Goal: Task Accomplishment & Management: Manage account settings

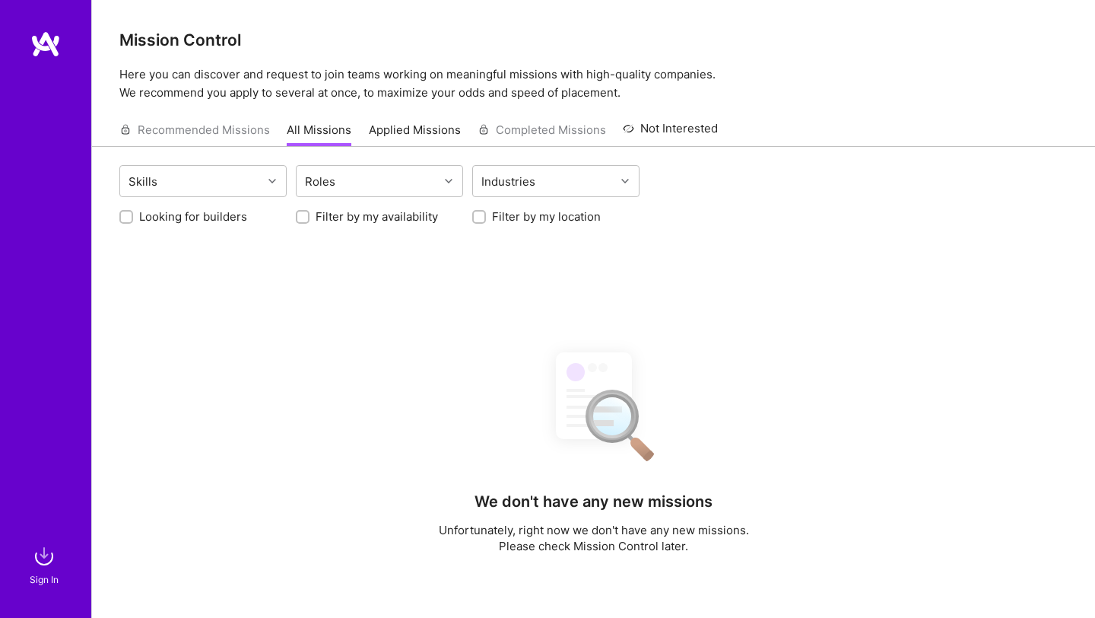
scroll to position [242, 0]
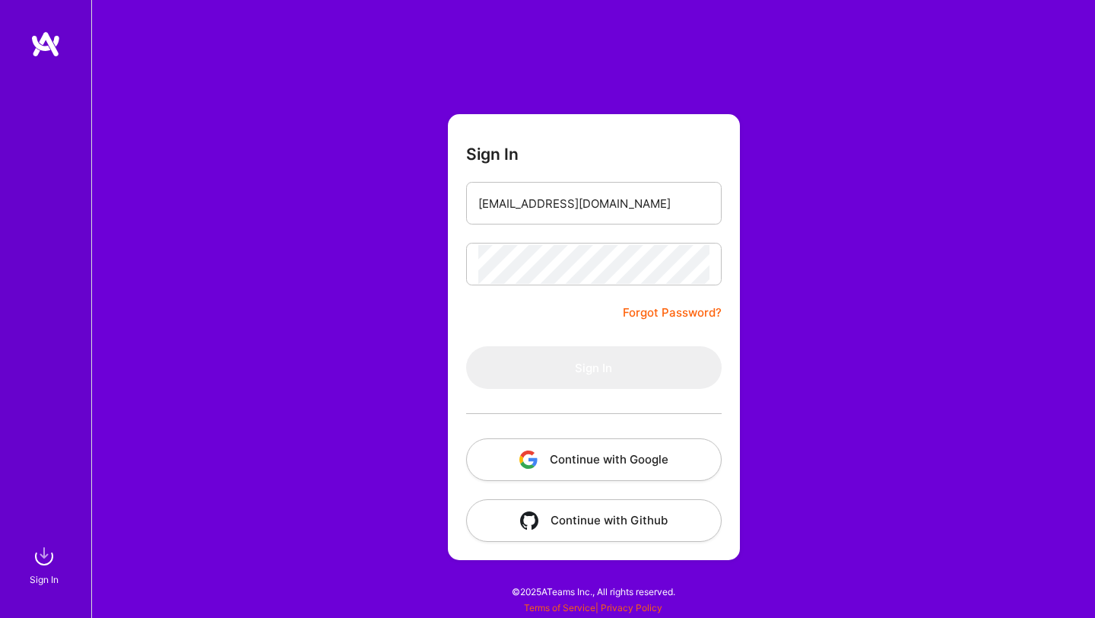
click at [47, 52] on img at bounding box center [45, 43] width 30 height 27
click at [502, 209] on input "email" at bounding box center [594, 203] width 231 height 39
type input "[EMAIL_ADDRESS][DOMAIN_NAME]"
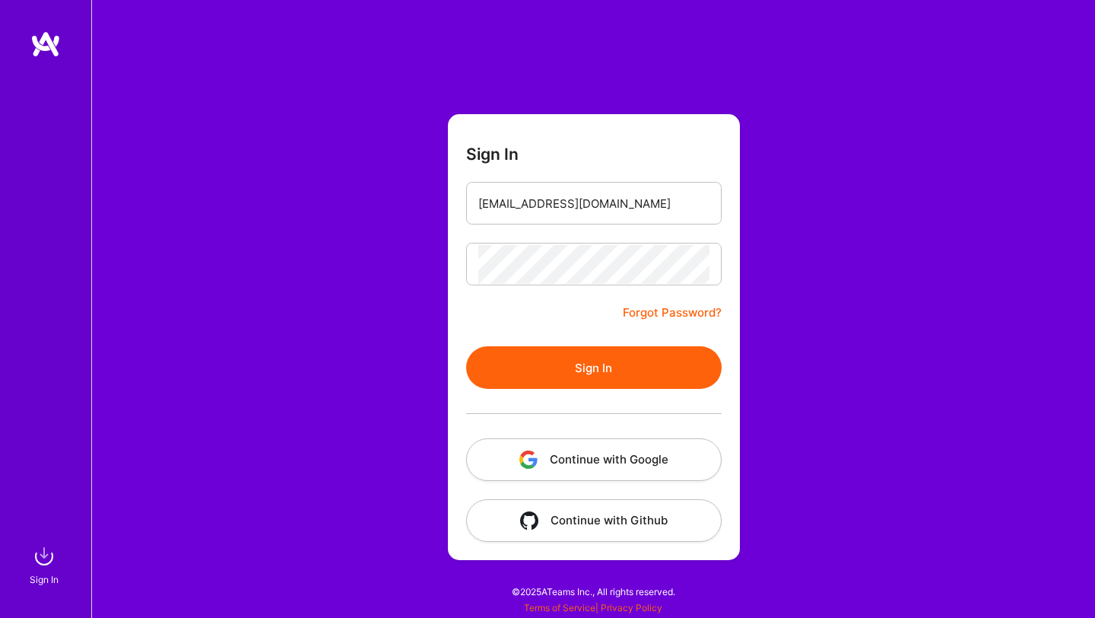
click at [564, 361] on button "Sign In" at bounding box center [594, 367] width 256 height 43
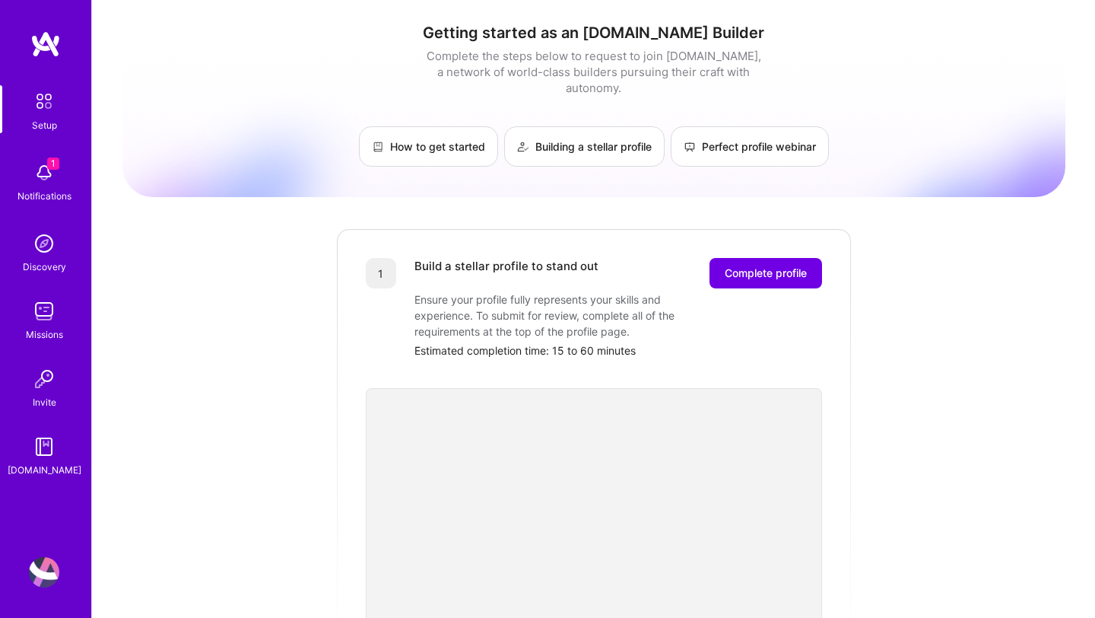
click at [52, 172] on img at bounding box center [44, 172] width 30 height 30
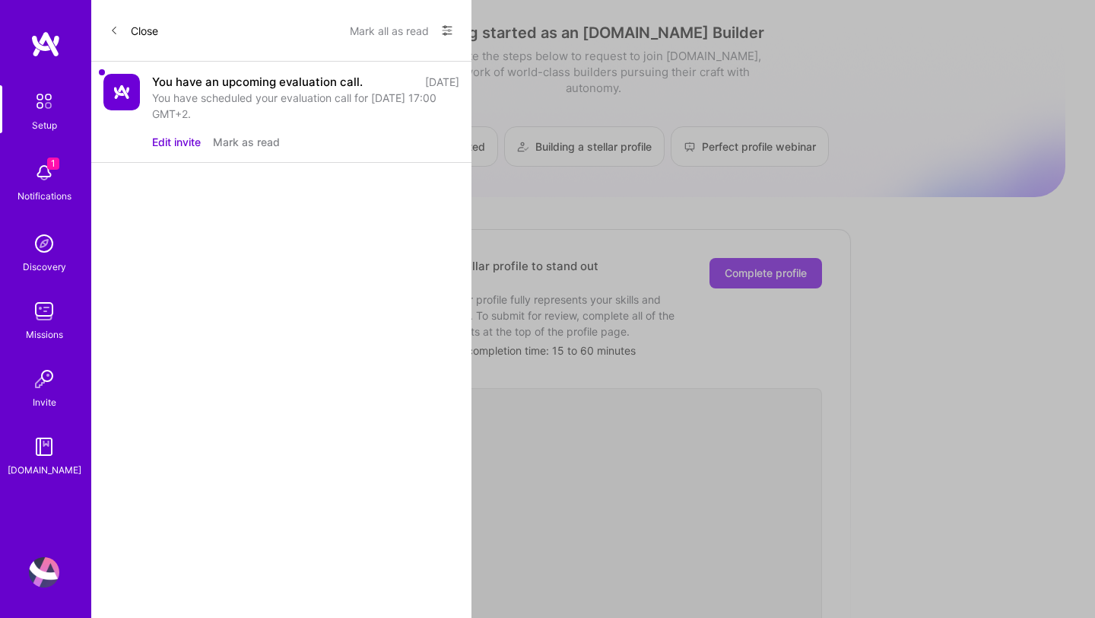
click at [210, 97] on div "You have scheduled your evaluation call for [DATE] 17:00 GMT+2." at bounding box center [305, 106] width 307 height 32
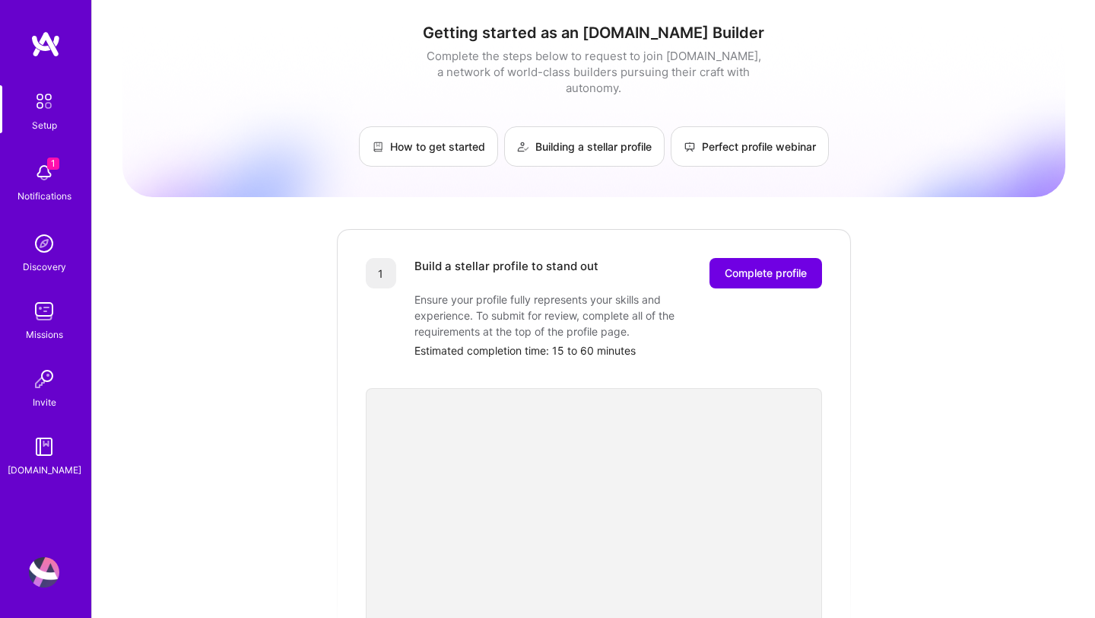
click at [46, 316] on img at bounding box center [44, 311] width 30 height 30
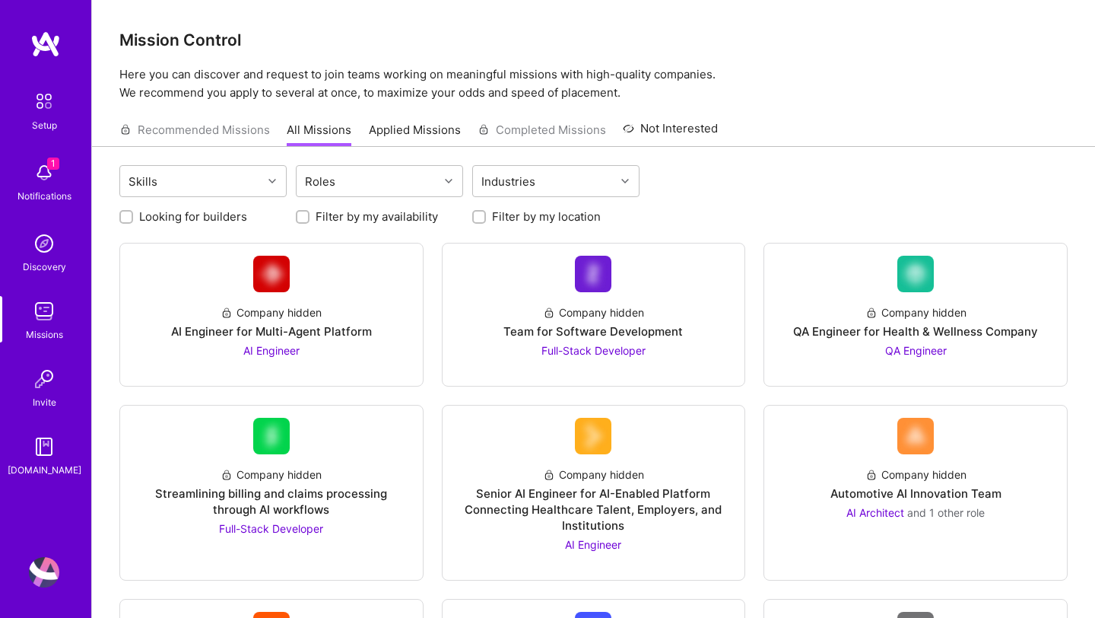
click at [867, 189] on div "Skills Roles Industries" at bounding box center [593, 183] width 949 height 36
click at [52, 100] on img at bounding box center [44, 101] width 32 height 32
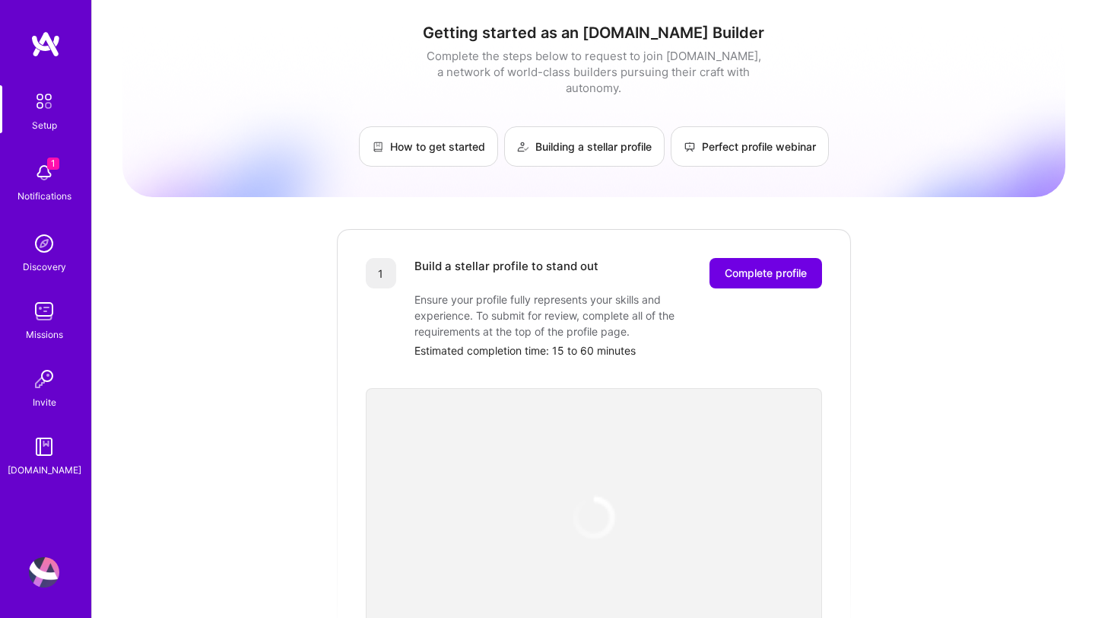
click at [42, 256] on img at bounding box center [44, 243] width 30 height 30
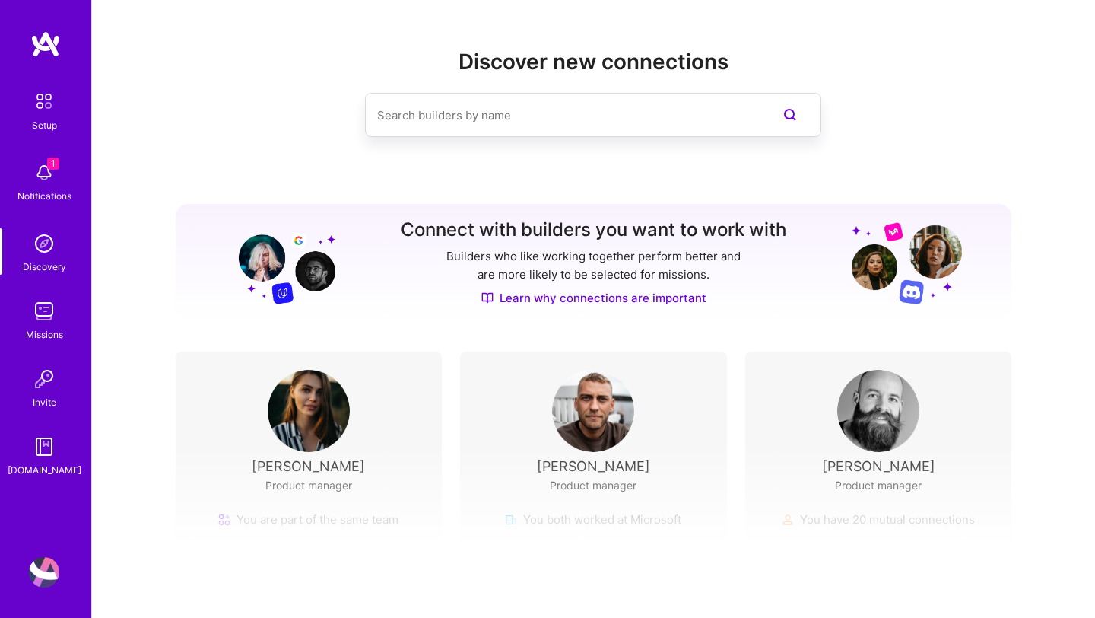
click at [46, 100] on img at bounding box center [44, 101] width 32 height 32
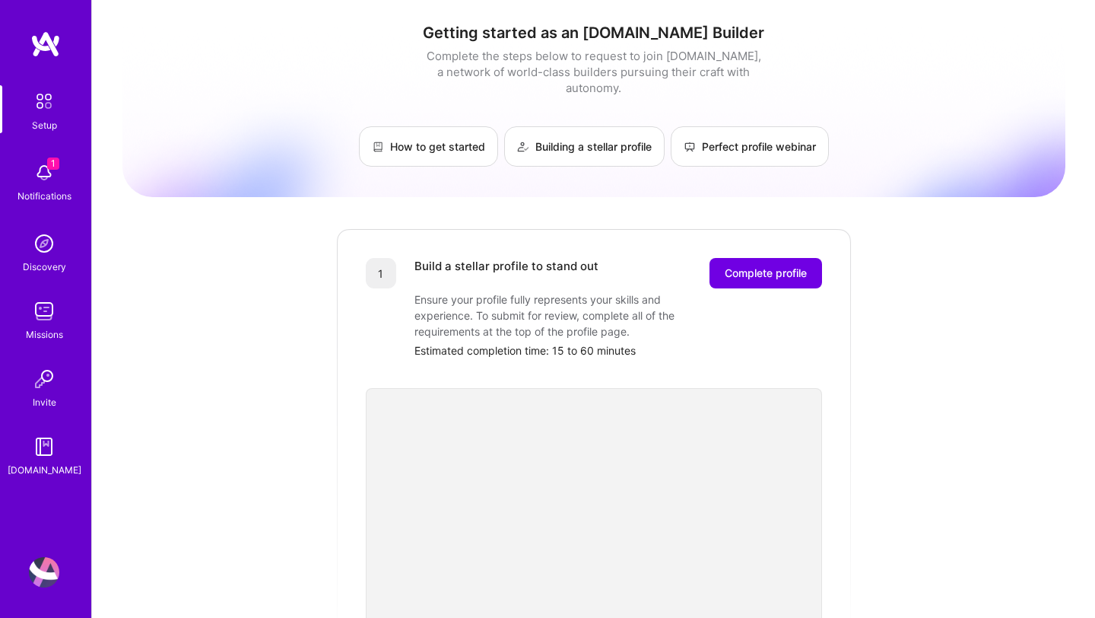
click at [946, 249] on div "Getting started as an [DOMAIN_NAME] Builder Complete the steps below to request…" at bounding box center [593, 514] width 943 height 1006
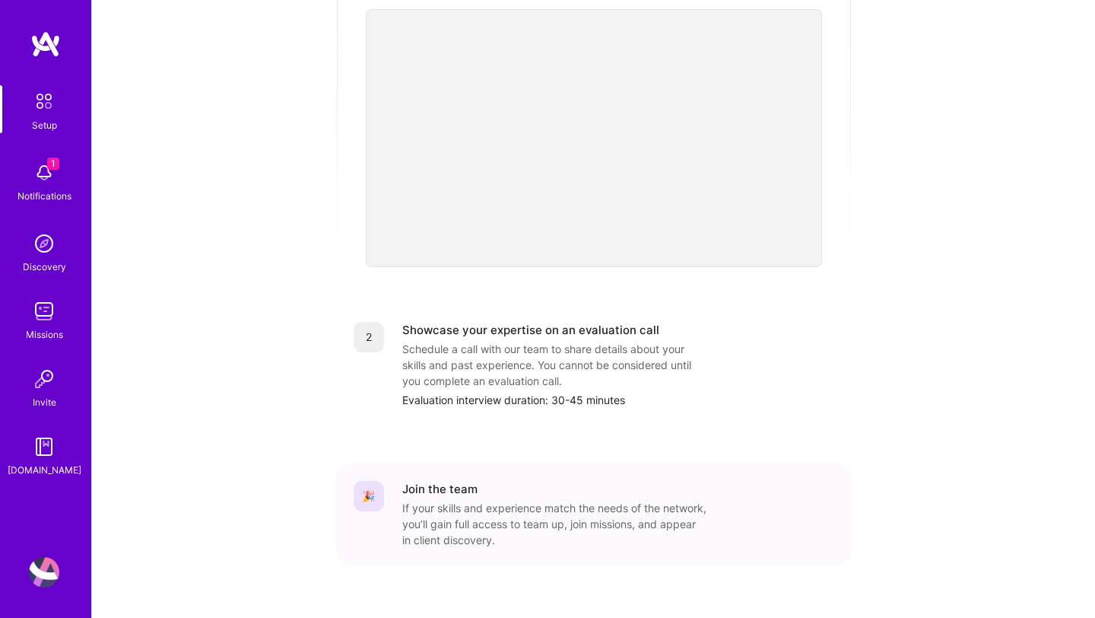
scroll to position [395, 0]
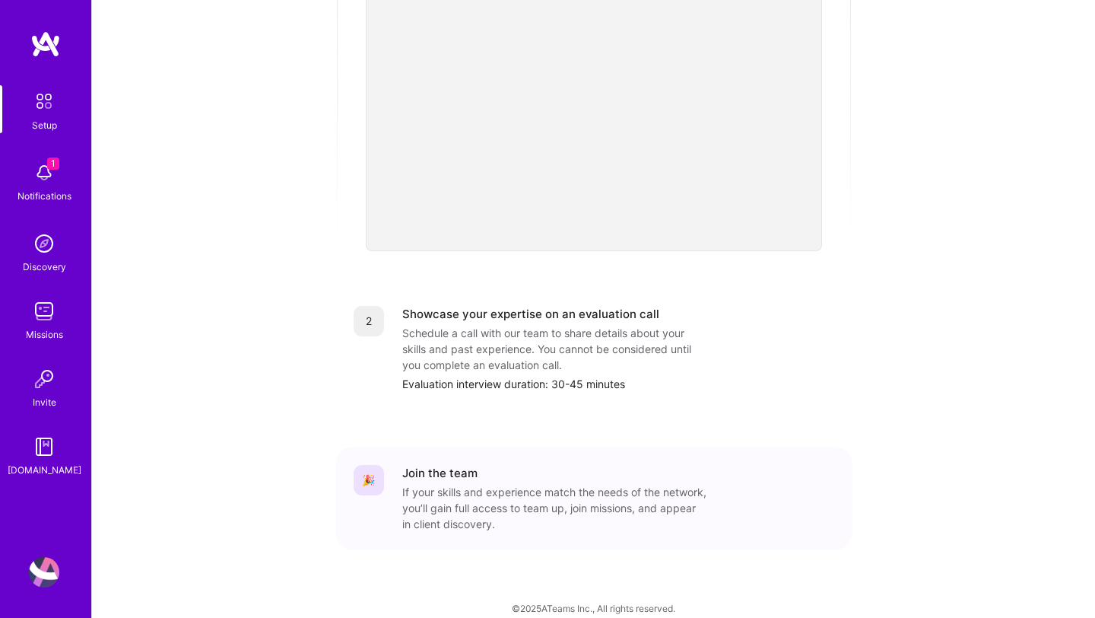
click at [47, 446] on img at bounding box center [44, 446] width 30 height 30
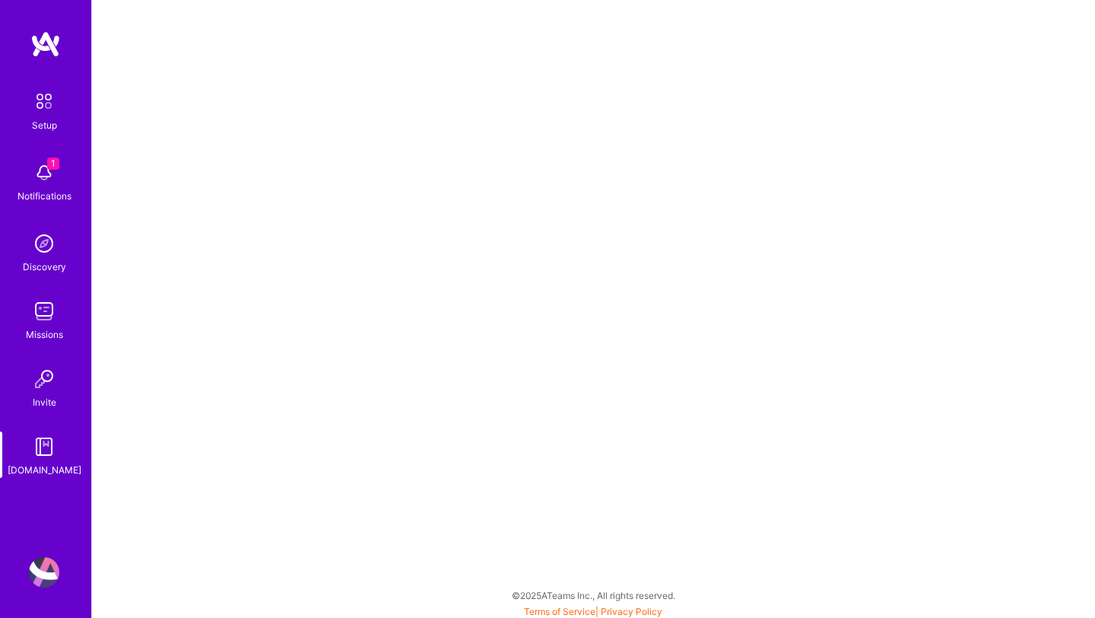
click at [47, 321] on img at bounding box center [44, 311] width 30 height 30
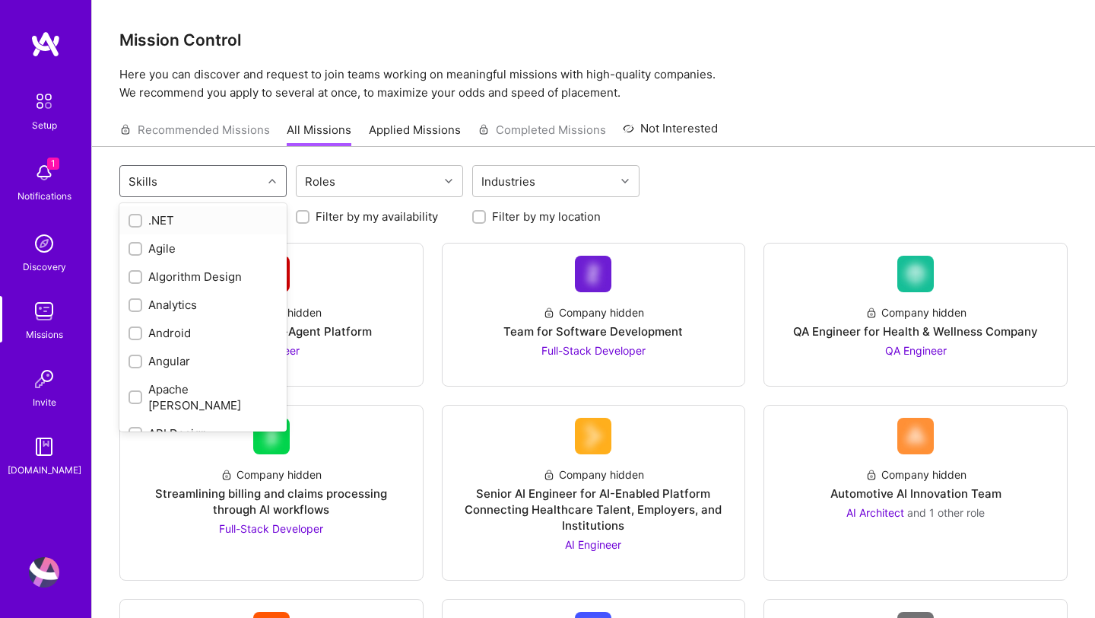
click at [268, 183] on div at bounding box center [274, 181] width 24 height 20
click at [160, 246] on div "Agile" at bounding box center [203, 248] width 149 height 16
checkbox input "true"
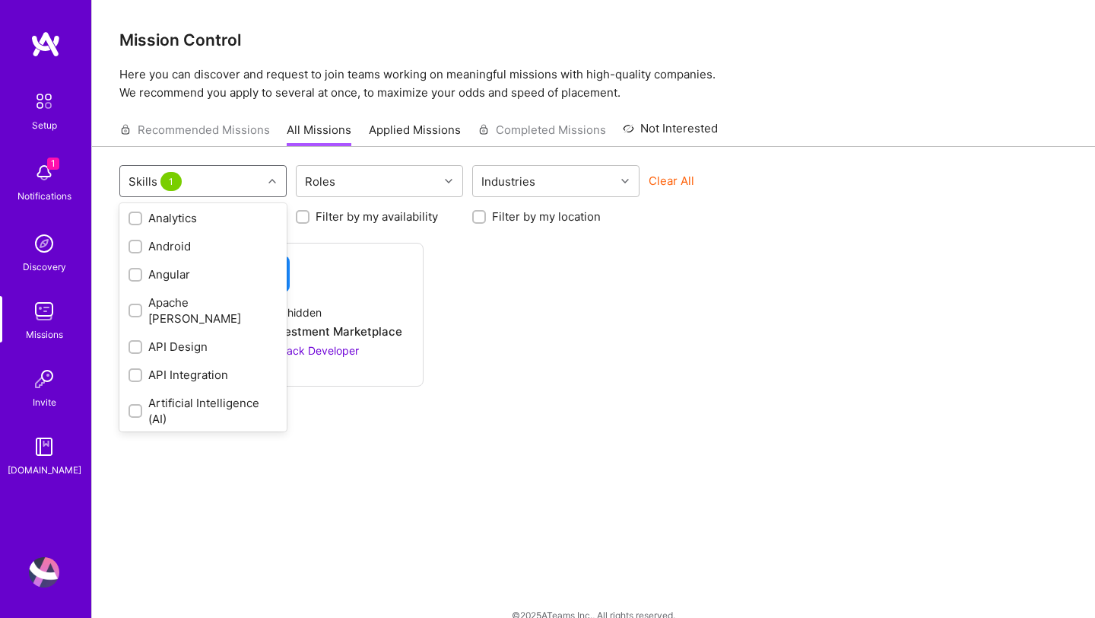
scroll to position [110, 0]
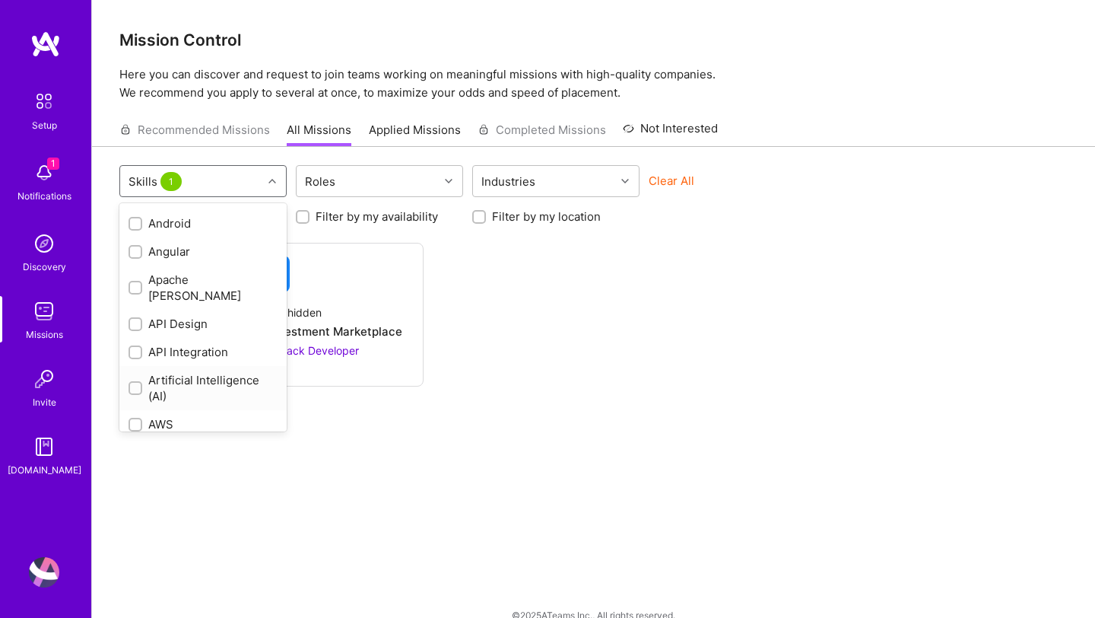
click at [144, 372] on div "Artificial Intelligence (AI)" at bounding box center [203, 388] width 149 height 32
checkbox input "true"
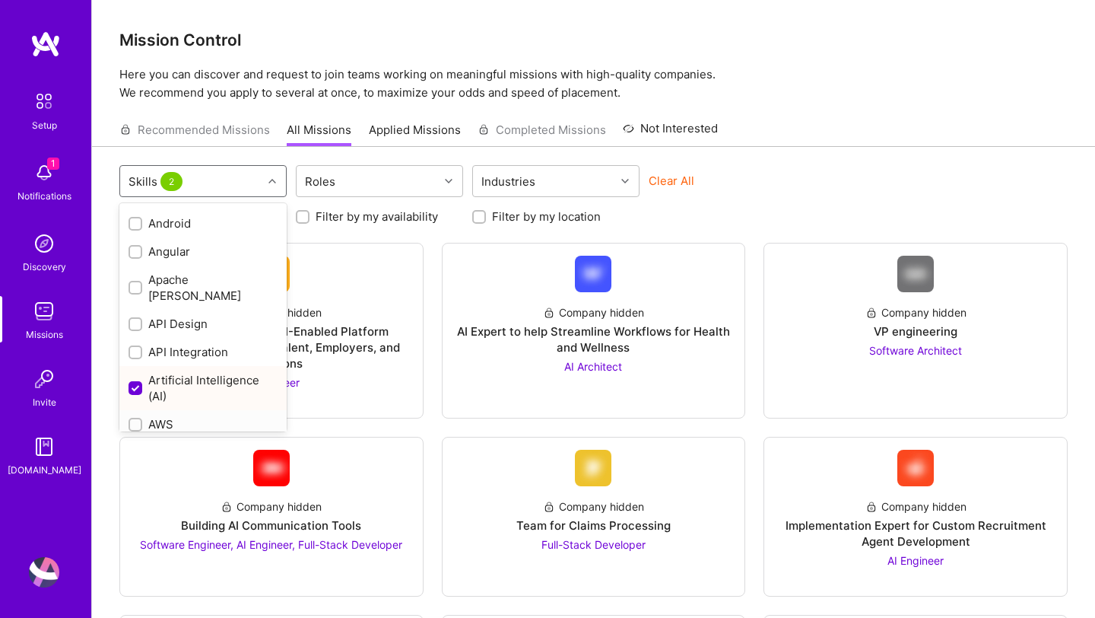
click at [141, 418] on div at bounding box center [136, 425] width 14 height 14
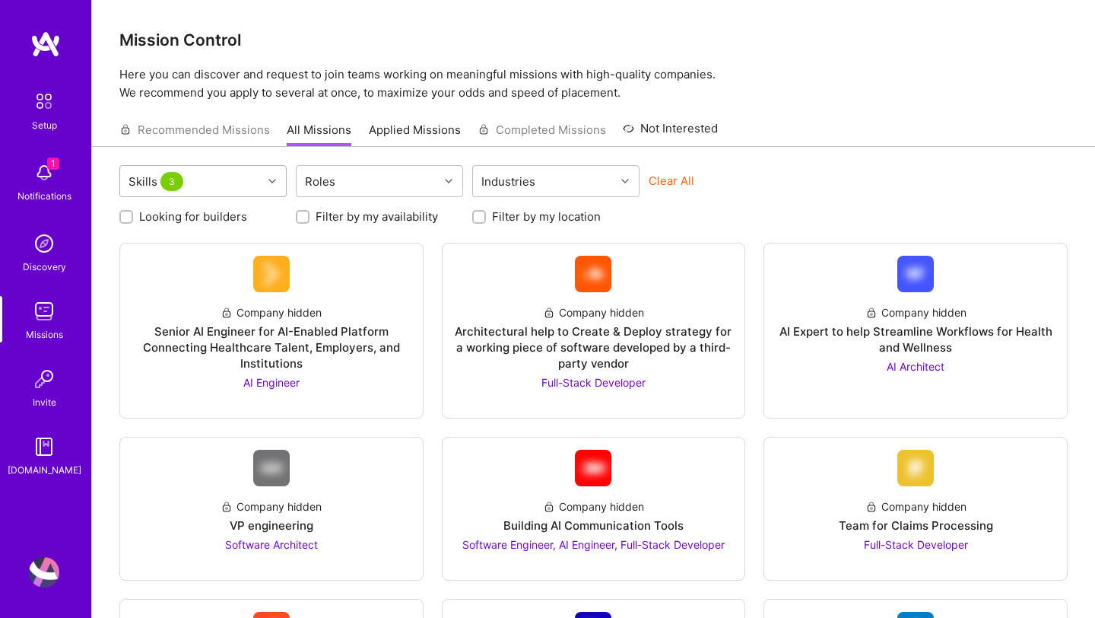
click at [274, 186] on div at bounding box center [274, 181] width 24 height 20
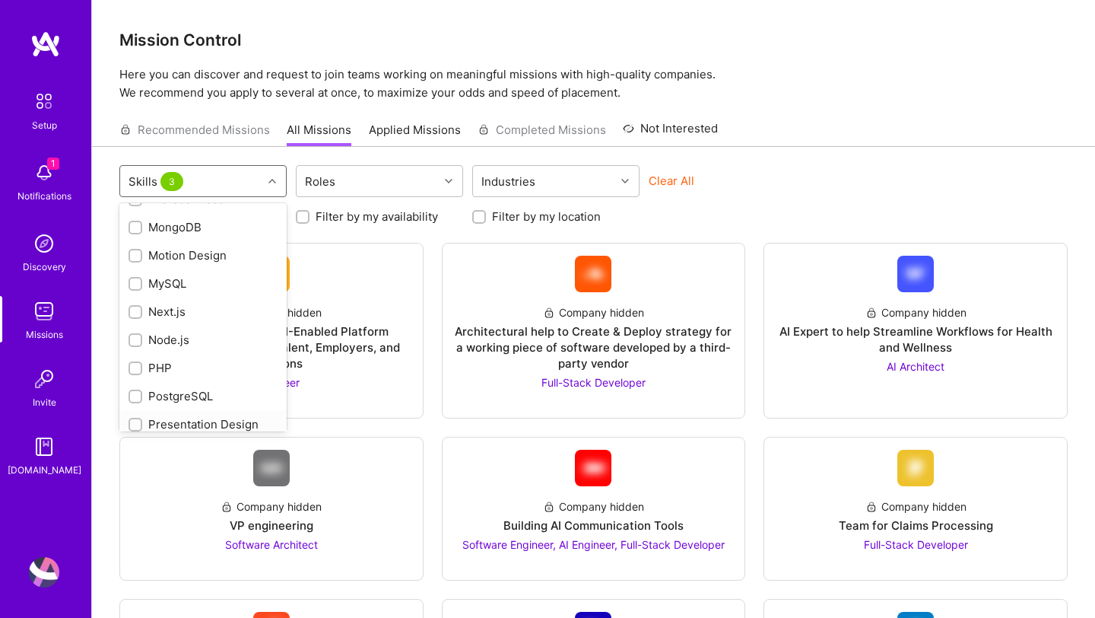
scroll to position [1264, 0]
click at [140, 420] on input "checkbox" at bounding box center [137, 425] width 11 height 11
checkbox input "true"
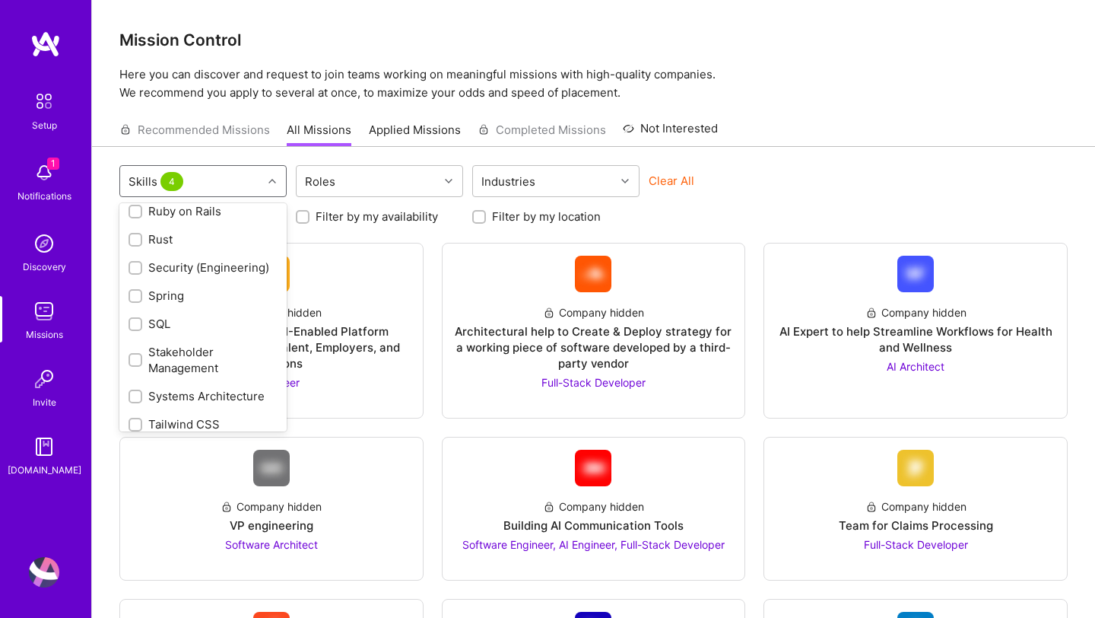
scroll to position [1864, 0]
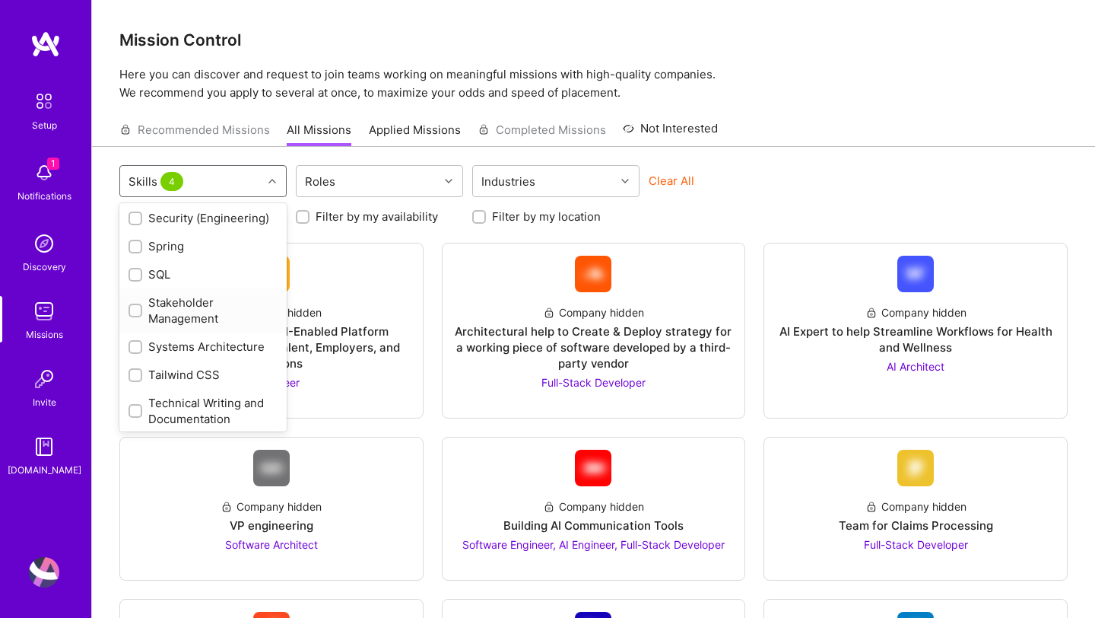
click at [142, 304] on div at bounding box center [136, 311] width 14 height 14
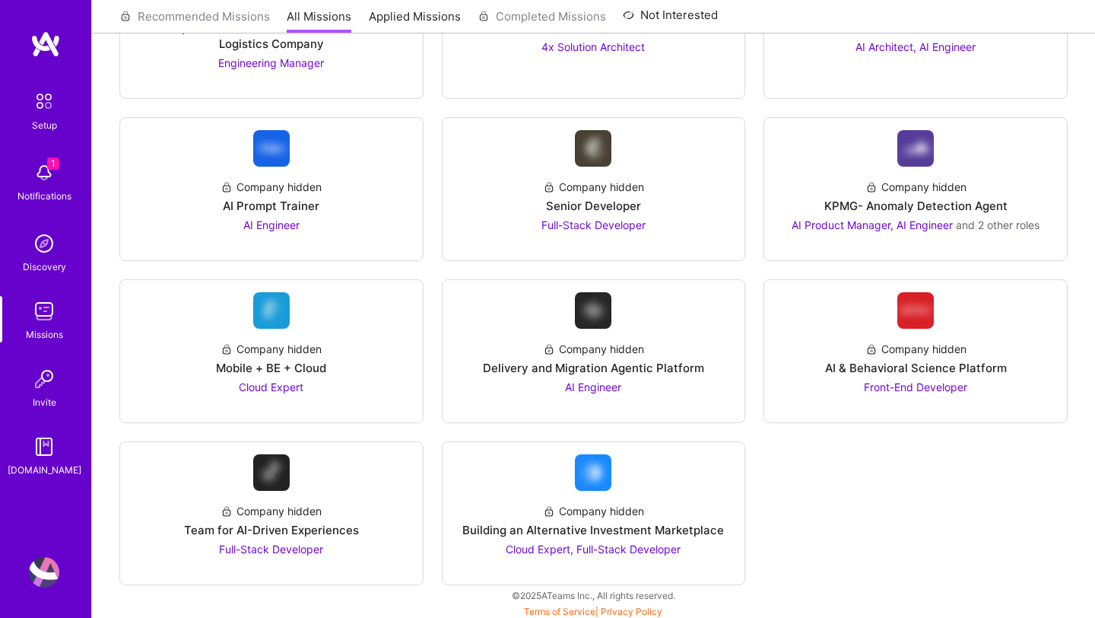
scroll to position [1359, 0]
